Goal: Task Accomplishment & Management: Manage account settings

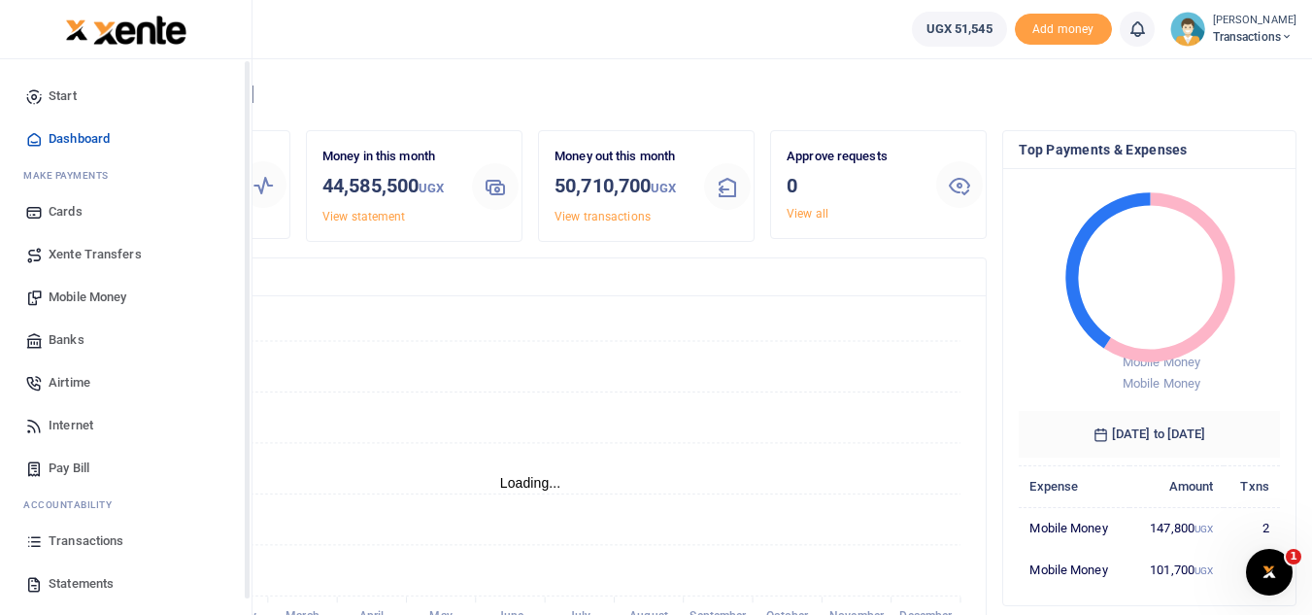
scroll to position [16, 16]
click at [88, 542] on span "Transactions" at bounding box center [86, 540] width 75 height 19
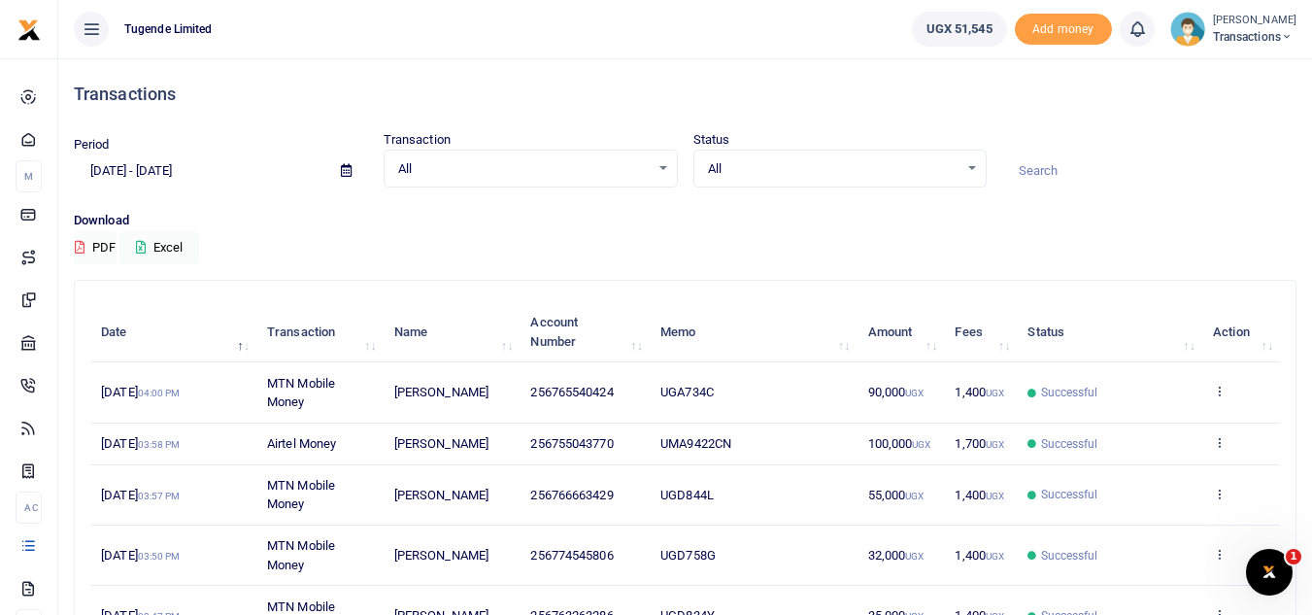
click at [1289, 30] on icon at bounding box center [1287, 37] width 12 height 14
click at [1219, 68] on link "Switch accounts" at bounding box center [1218, 70] width 153 height 27
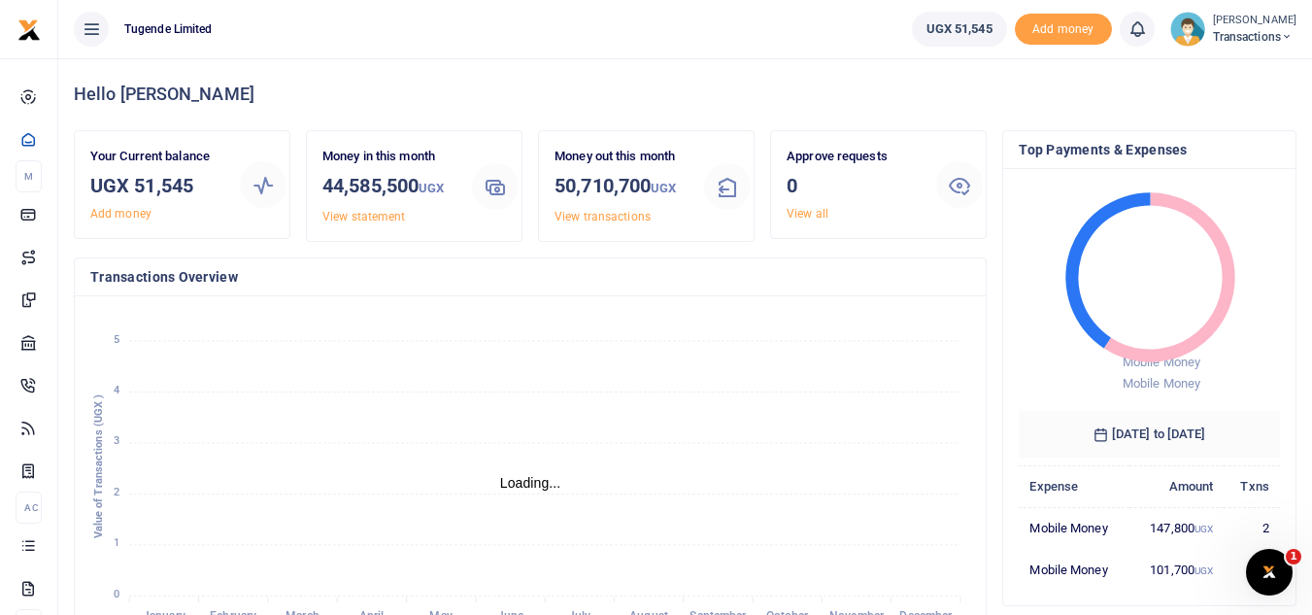
scroll to position [16, 16]
click at [1219, 33] on span "Transactions" at bounding box center [1255, 36] width 84 height 17
click at [1192, 79] on link "Switch accounts" at bounding box center [1218, 70] width 153 height 27
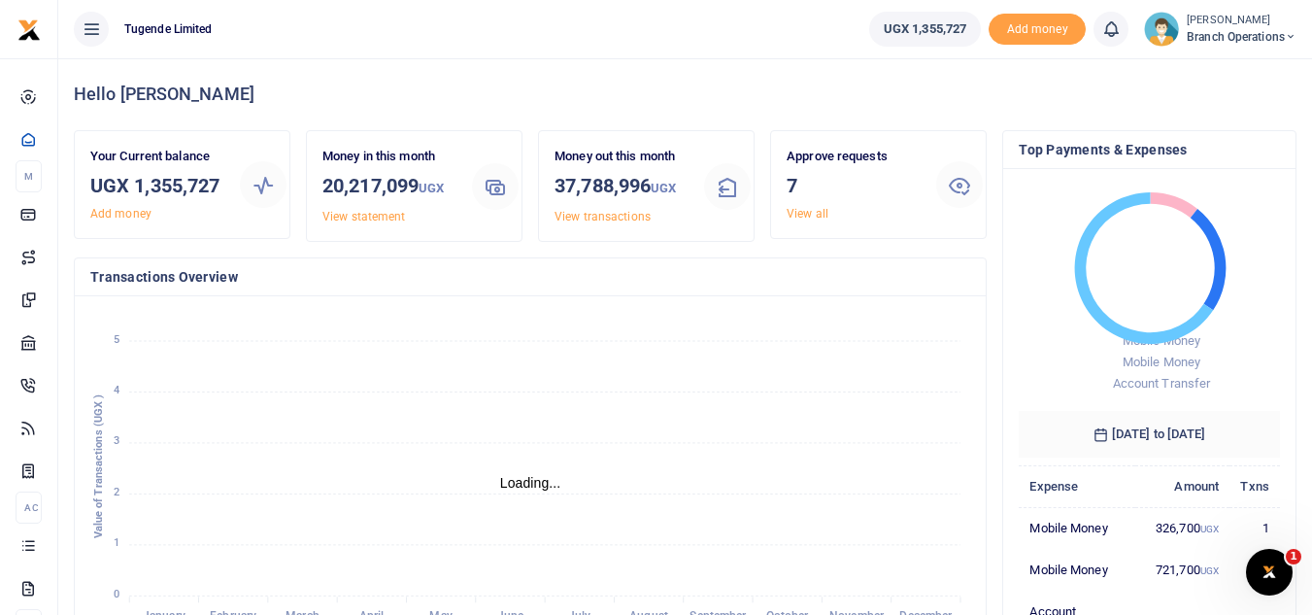
scroll to position [16, 16]
click at [1253, 32] on span "Branch Operations" at bounding box center [1242, 36] width 110 height 17
click at [1216, 75] on link "Switch accounts" at bounding box center [1221, 70] width 153 height 27
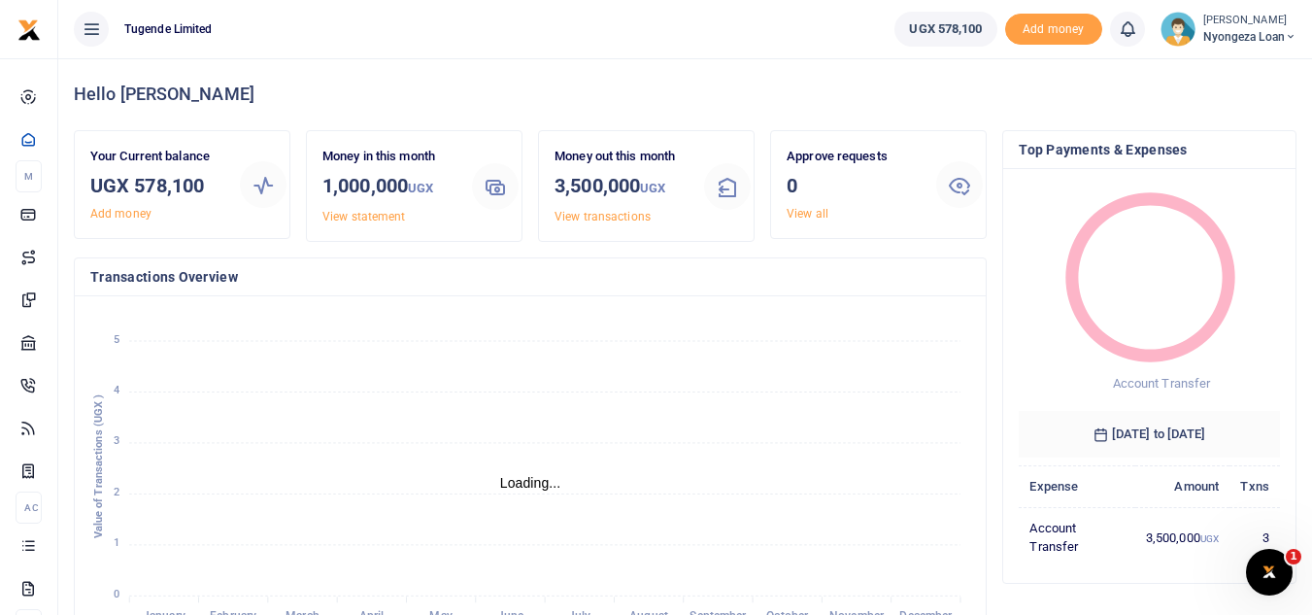
scroll to position [16, 16]
click at [1212, 23] on small "[PERSON_NAME]" at bounding box center [1249, 21] width 93 height 17
click at [1218, 63] on link "Switch accounts" at bounding box center [1221, 70] width 153 height 27
